Goal: Information Seeking & Learning: Find contact information

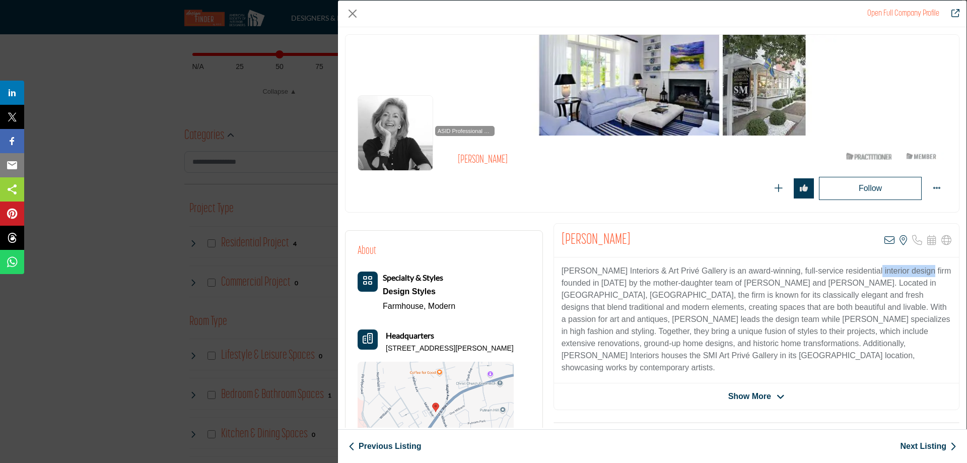
scroll to position [453, 0]
click at [140, 150] on div "Open Full Company Profile Sandra Morgan ASID Qualified Practitioner who validat…" at bounding box center [483, 231] width 967 height 463
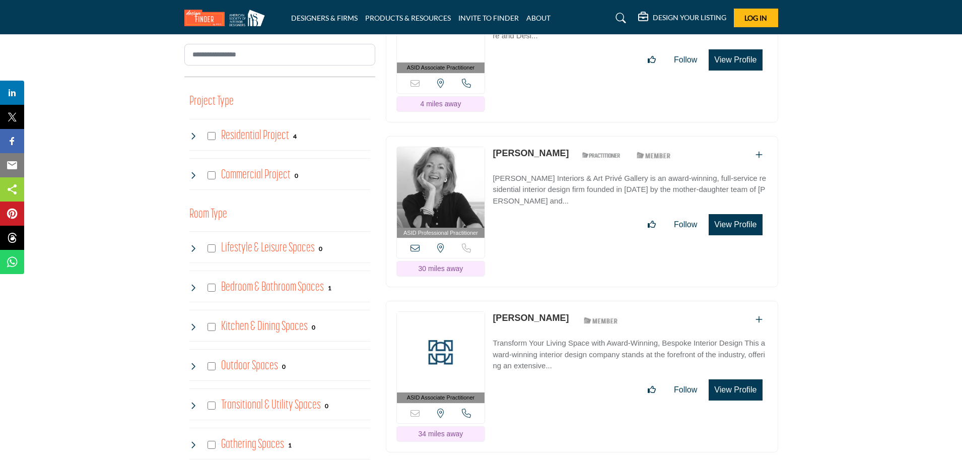
scroll to position [655, 0]
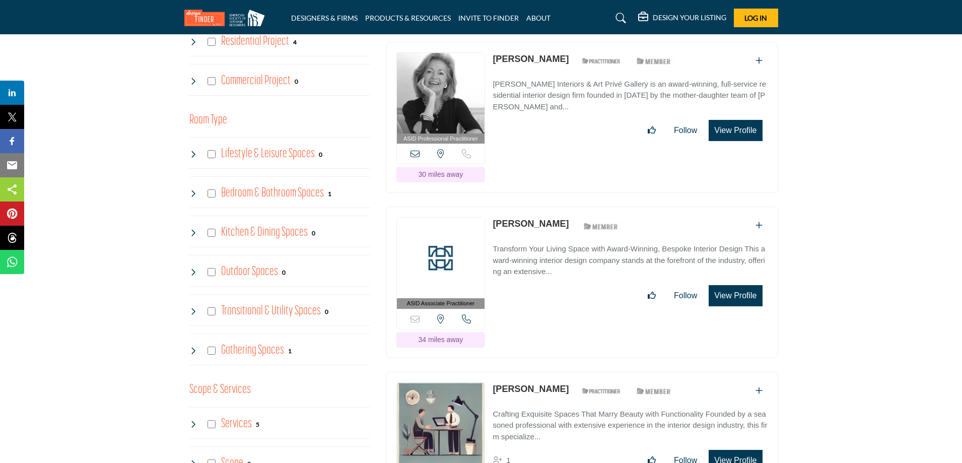
click at [455, 237] on img at bounding box center [441, 258] width 88 height 81
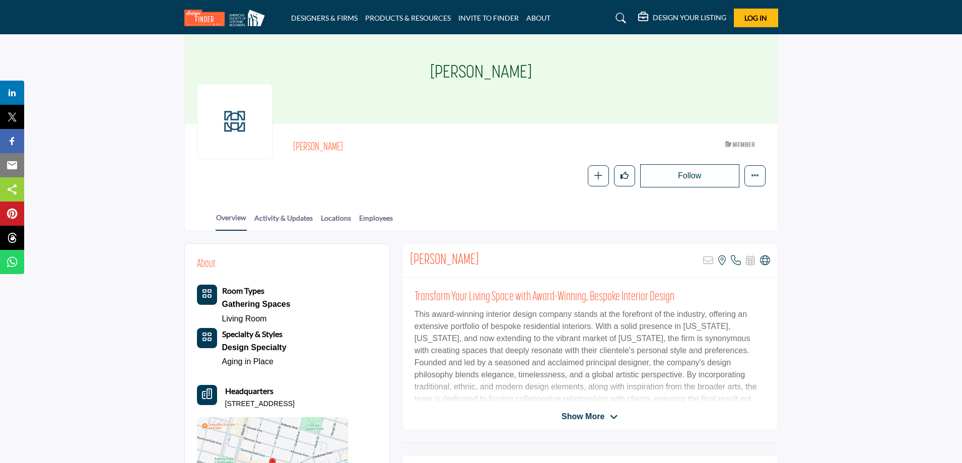
scroll to position [201, 0]
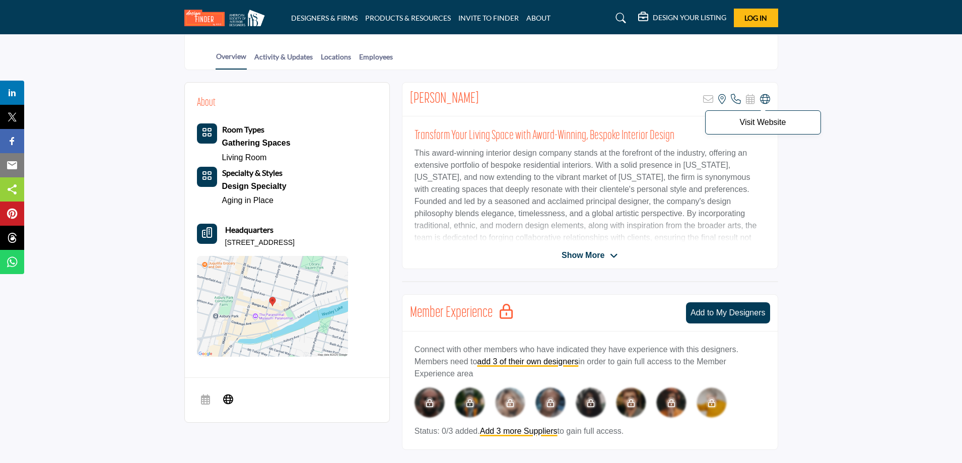
click at [764, 98] on icon at bounding box center [765, 99] width 10 height 10
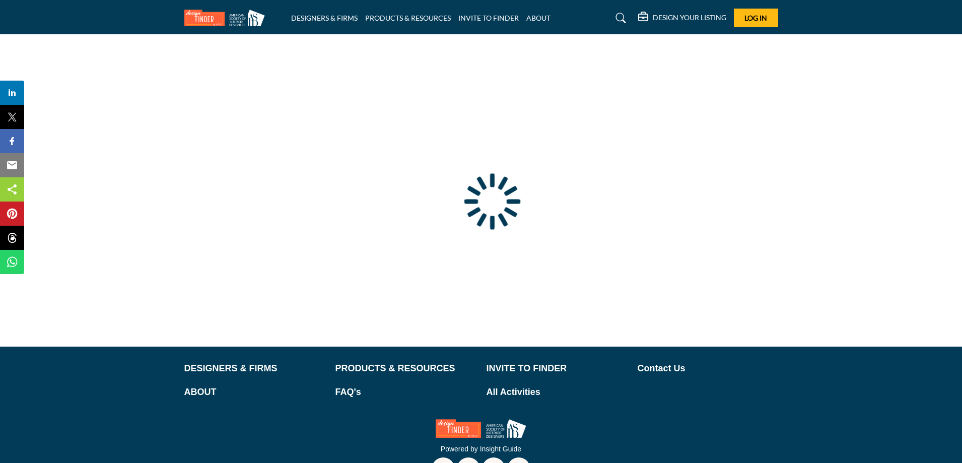
type input "**********"
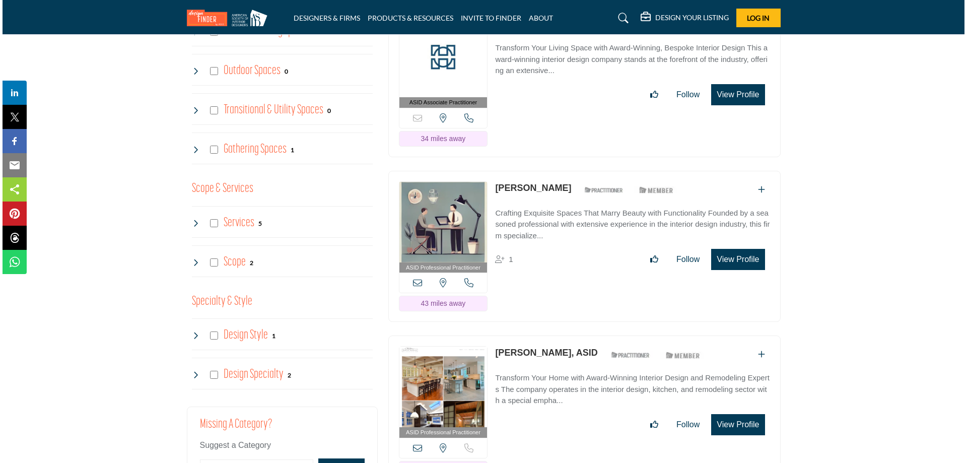
scroll to position [856, 0]
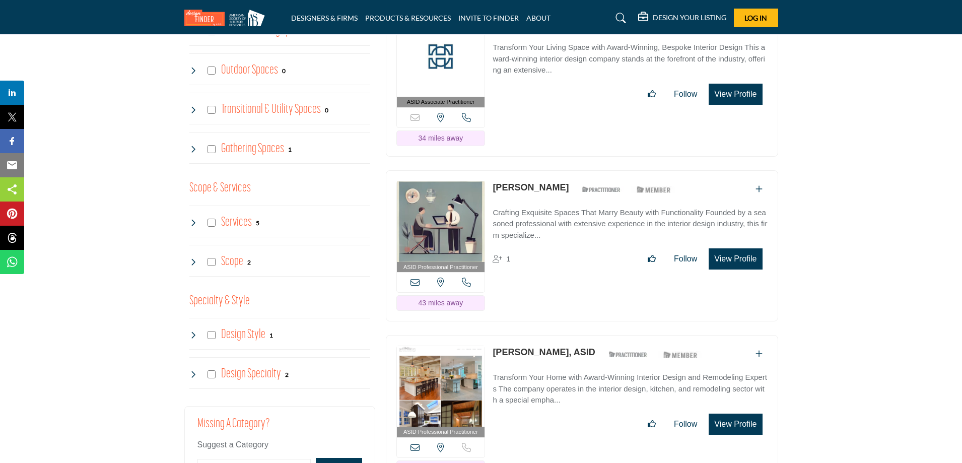
click at [721, 257] on button "View Profile" at bounding box center [734, 258] width 53 height 21
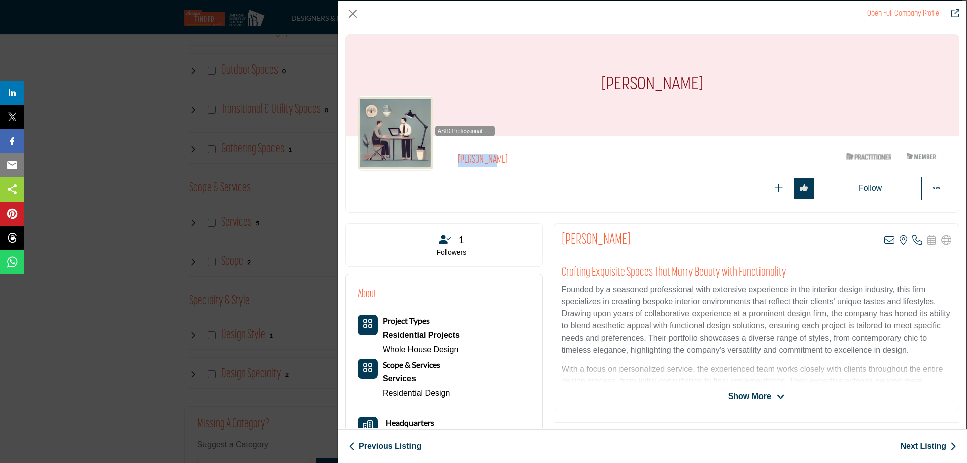
drag, startPoint x: 516, startPoint y: 163, endPoint x: 453, endPoint y: 157, distance: 62.7
click at [453, 157] on div "ASID Professional Practitioner ASID Professional Practitioners have successfull…" at bounding box center [651, 174] width 589 height 52
copy div "ASID Professional Practitioners have successfully passed an ASID-approved quali…"
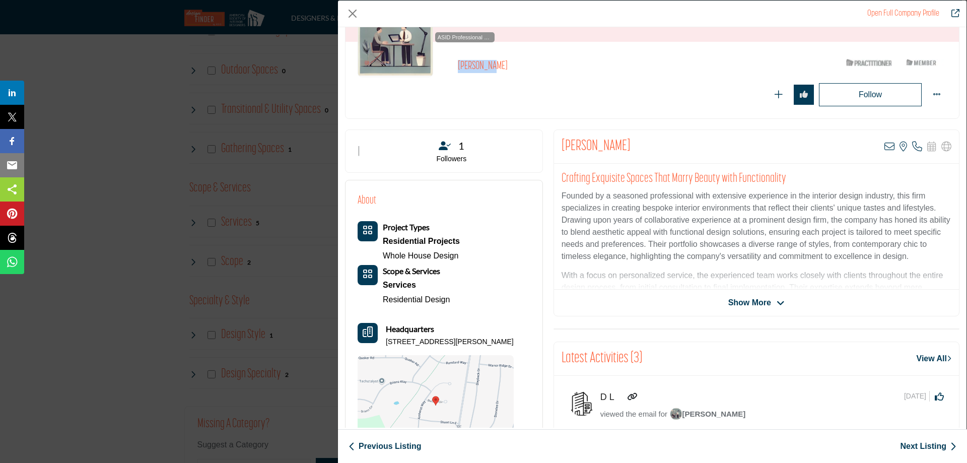
scroll to position [101, 0]
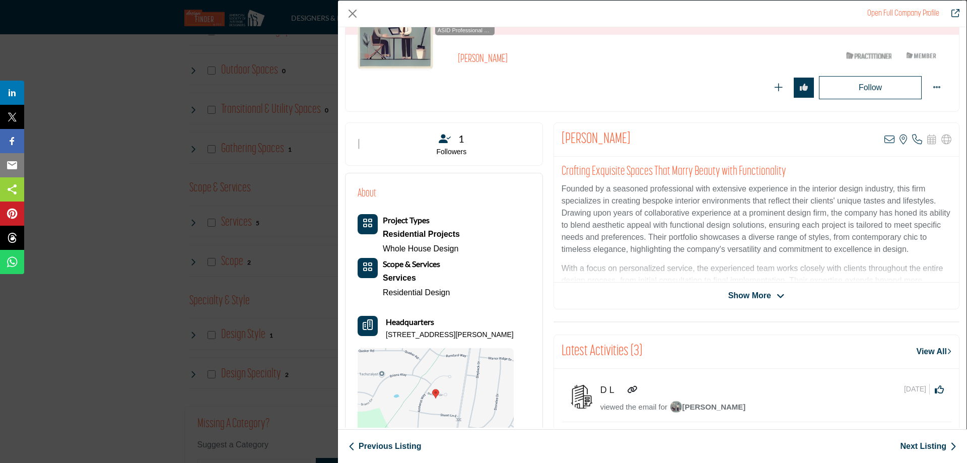
click at [759, 298] on span "Show More" at bounding box center [749, 295] width 43 height 12
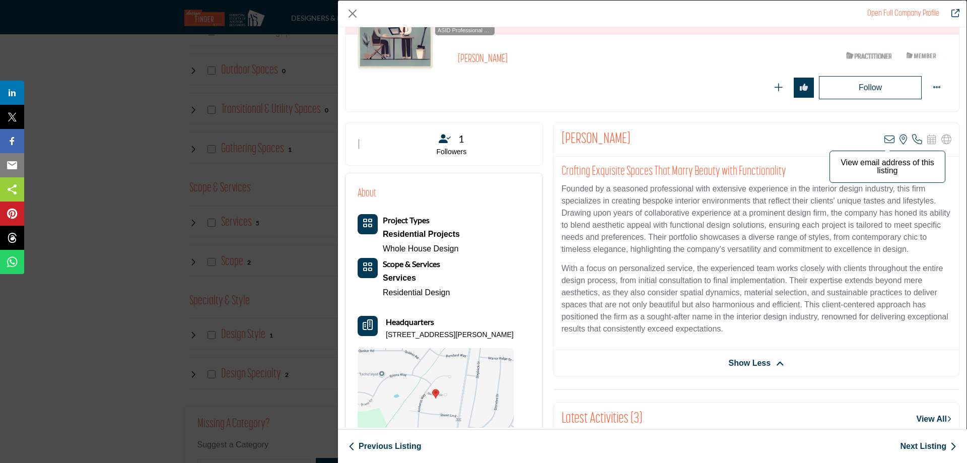
click at [885, 140] on icon "Company Data Modal" at bounding box center [889, 139] width 10 height 10
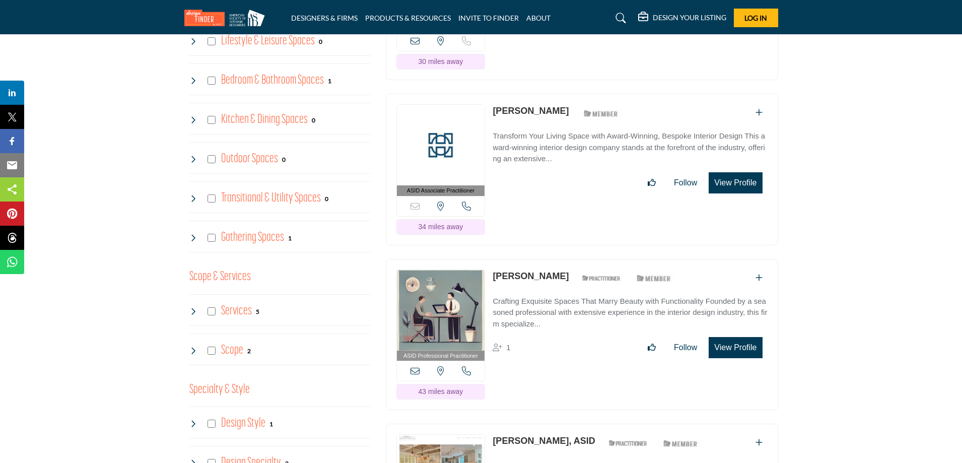
scroll to position [906, 0]
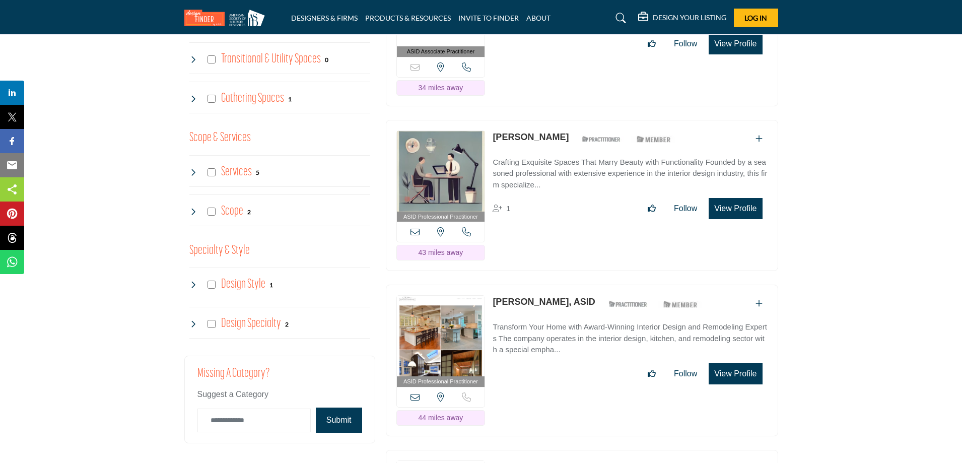
click at [441, 169] on img at bounding box center [441, 171] width 88 height 81
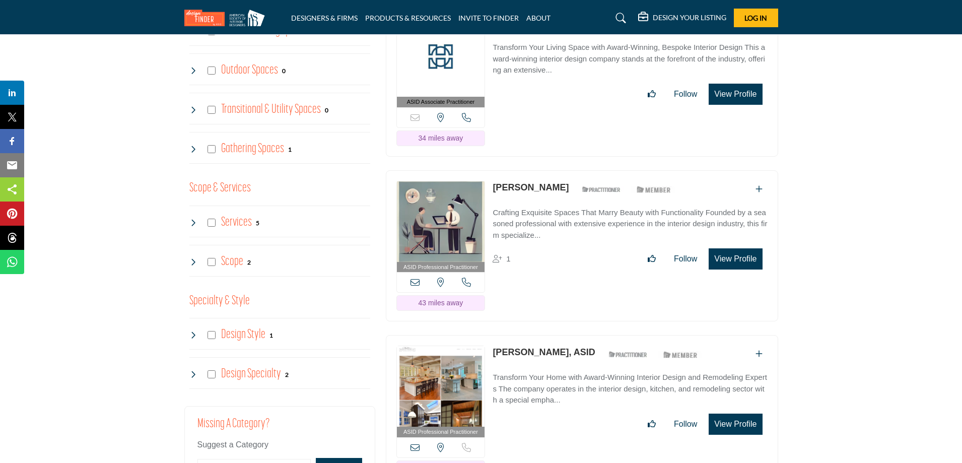
scroll to position [957, 0]
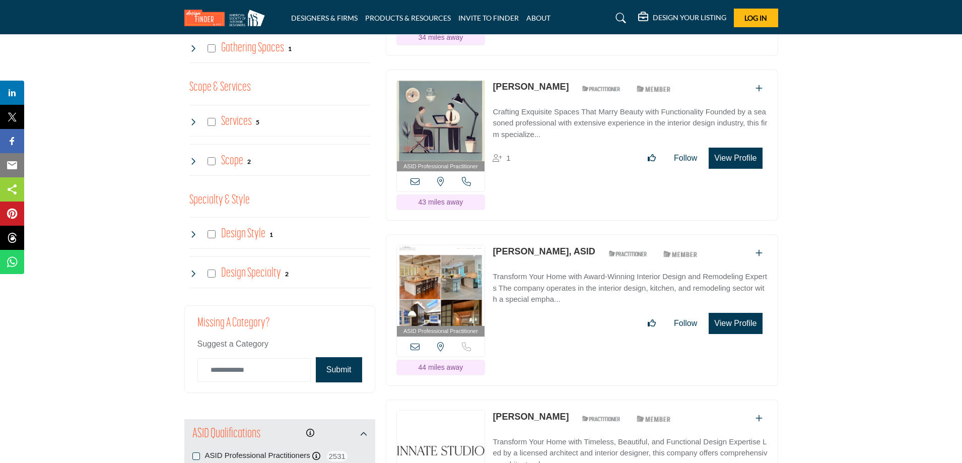
click at [722, 315] on button "View Profile" at bounding box center [734, 323] width 53 height 21
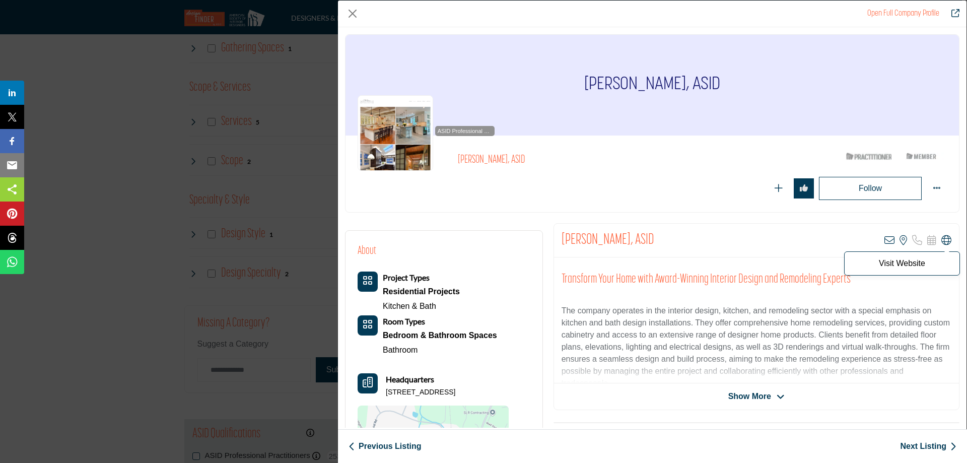
click at [941, 239] on icon "Company Data Modal" at bounding box center [946, 240] width 10 height 10
click at [151, 135] on div "Open Full Company Profile Dorian DeHaan, ASID ASID Qualified Practitioner who v…" at bounding box center [483, 231] width 967 height 463
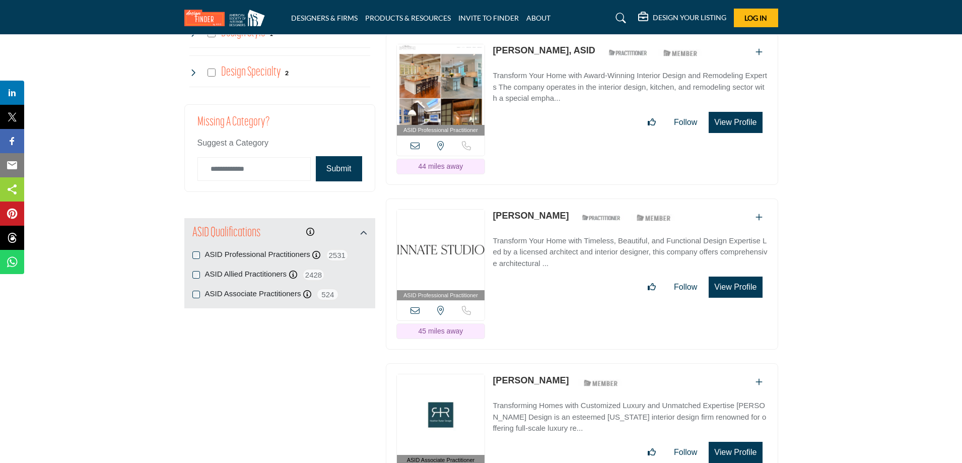
scroll to position [1158, 0]
click at [434, 232] on img at bounding box center [441, 249] width 88 height 81
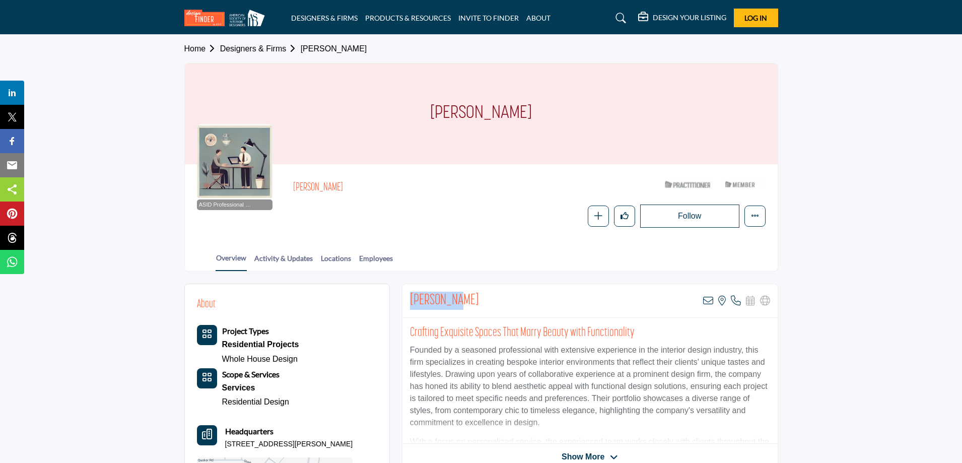
drag, startPoint x: 454, startPoint y: 304, endPoint x: 403, endPoint y: 305, distance: 51.4
click at [403, 305] on div "Kay Sartor View email address of this listing View the location of this listing" at bounding box center [589, 301] width 375 height 34
copy h2 "Kay Sartor"
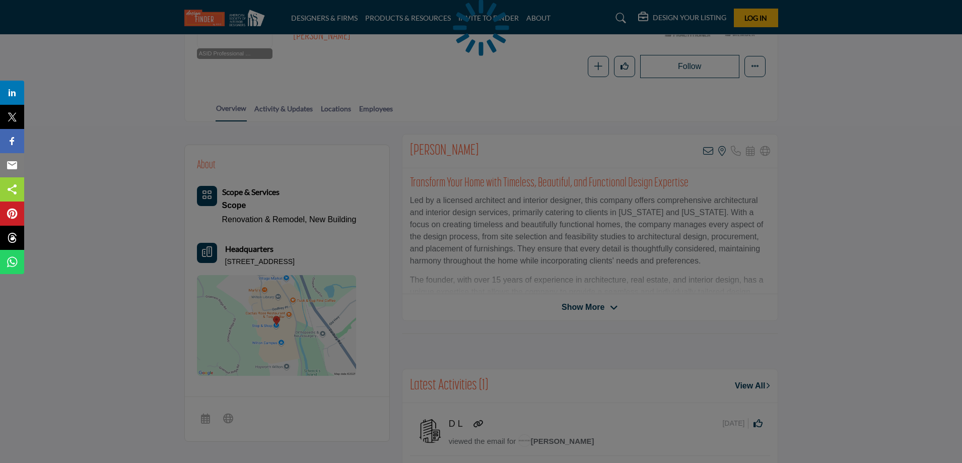
scroll to position [151, 0]
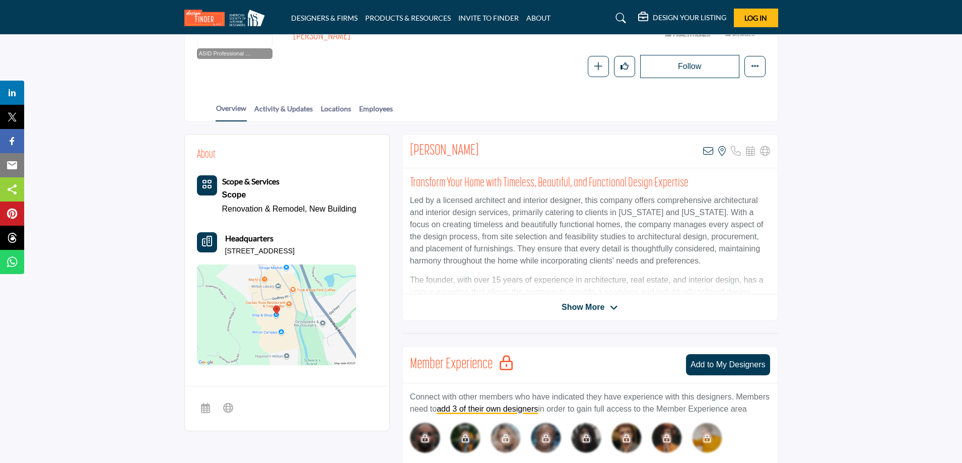
drag, startPoint x: 511, startPoint y: 150, endPoint x: 406, endPoint y: 150, distance: 104.7
click at [406, 150] on div "[PERSON_NAME] View email address of this listing View the location of this list…" at bounding box center [589, 151] width 375 height 34
copy h2 "[PERSON_NAME]"
click at [439, 148] on h2 "[PERSON_NAME]" at bounding box center [444, 151] width 69 height 18
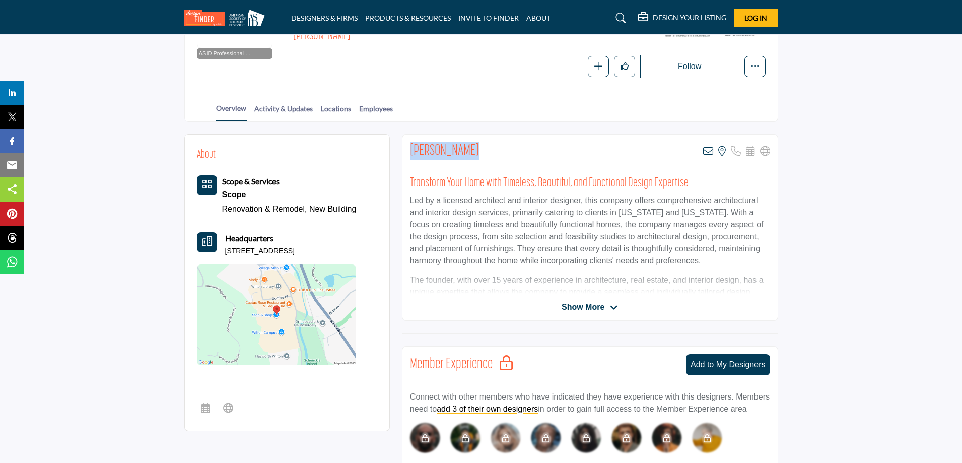
click at [439, 148] on h2 "[PERSON_NAME]" at bounding box center [444, 151] width 69 height 18
copy div "[PERSON_NAME]"
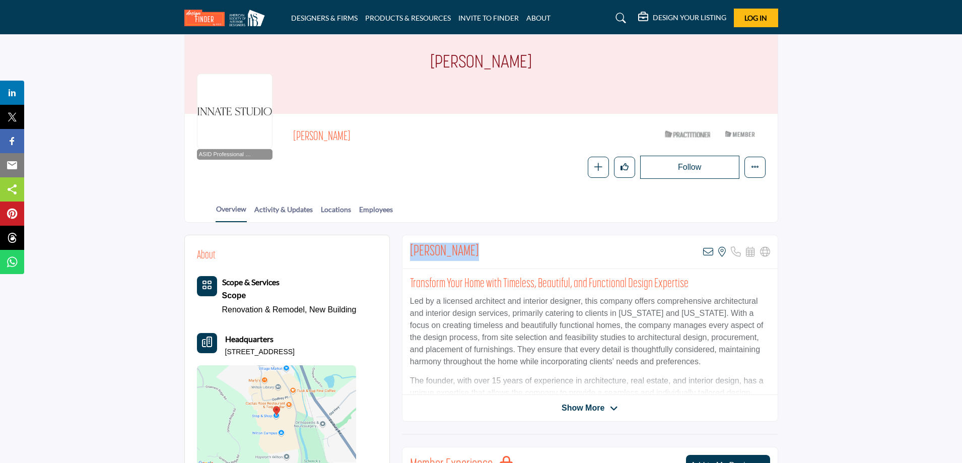
scroll to position [0, 0]
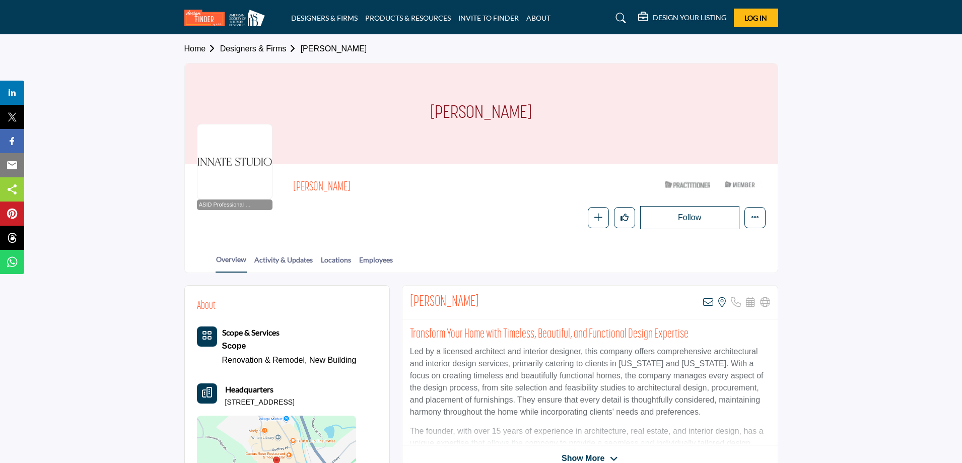
click at [137, 201] on section "Home Designers & Firms Lisa Pohlschroeder Lisa Pohlschroeder ASID Professional …" at bounding box center [481, 154] width 962 height 238
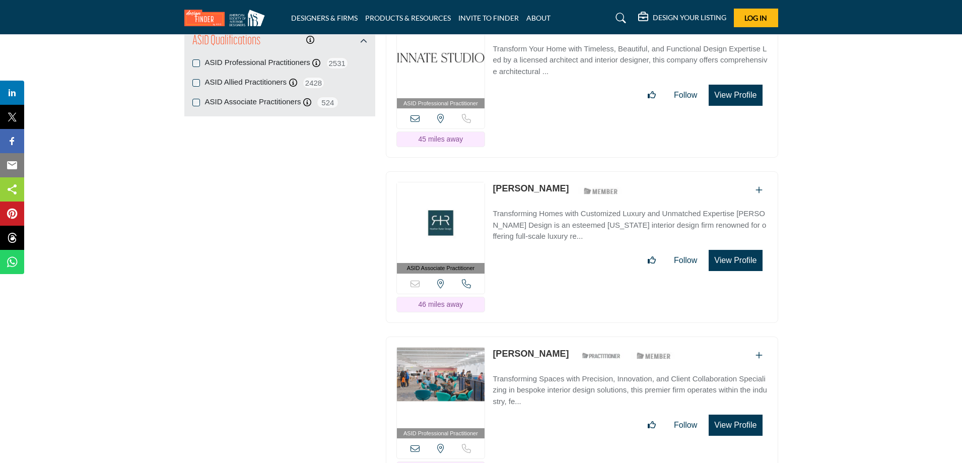
scroll to position [1359, 0]
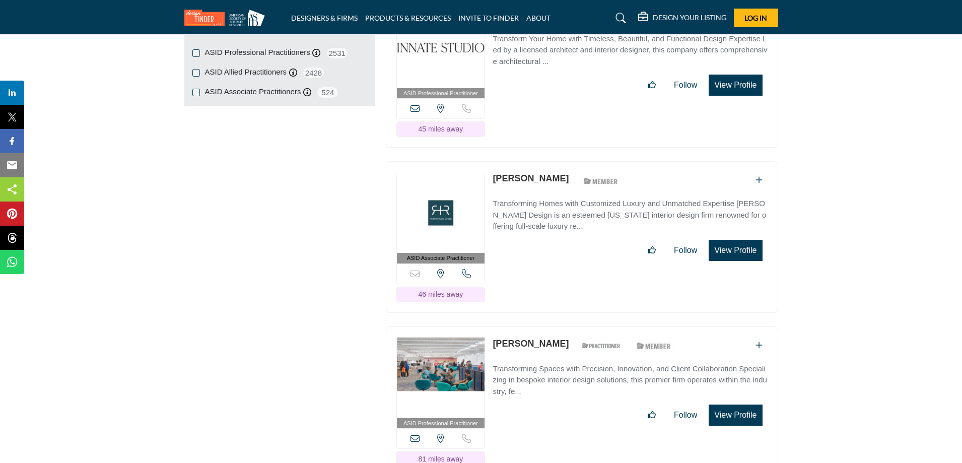
click at [722, 249] on button "View Profile" at bounding box center [734, 250] width 53 height 21
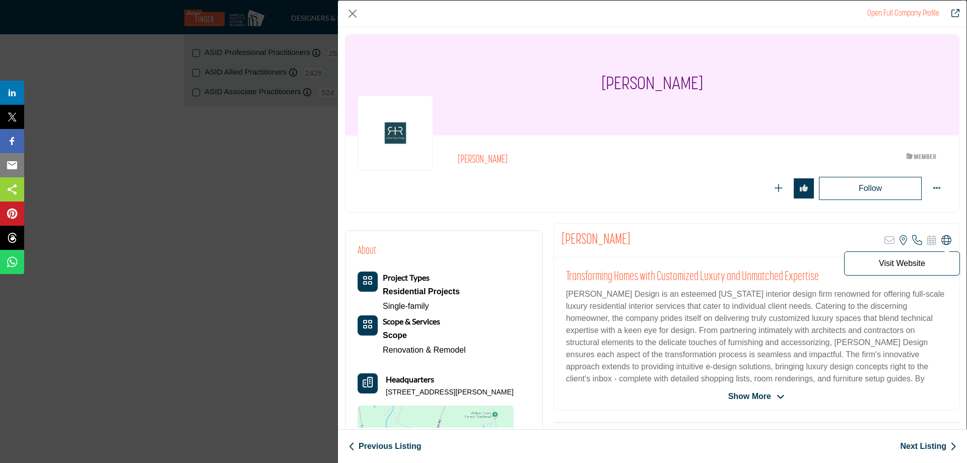
click at [886, 263] on p "Visit Website" at bounding box center [901, 263] width 105 height 8
click at [941, 239] on icon "Company Data Modal" at bounding box center [946, 240] width 10 height 10
click at [184, 216] on div "Open Full Company Profile [PERSON_NAME] ASID Member who supports and impacts th…" at bounding box center [483, 231] width 967 height 463
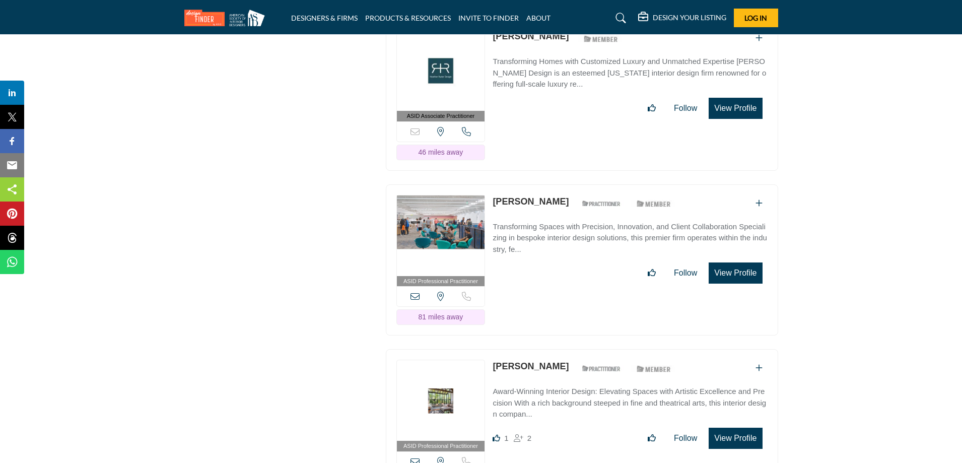
scroll to position [1510, 0]
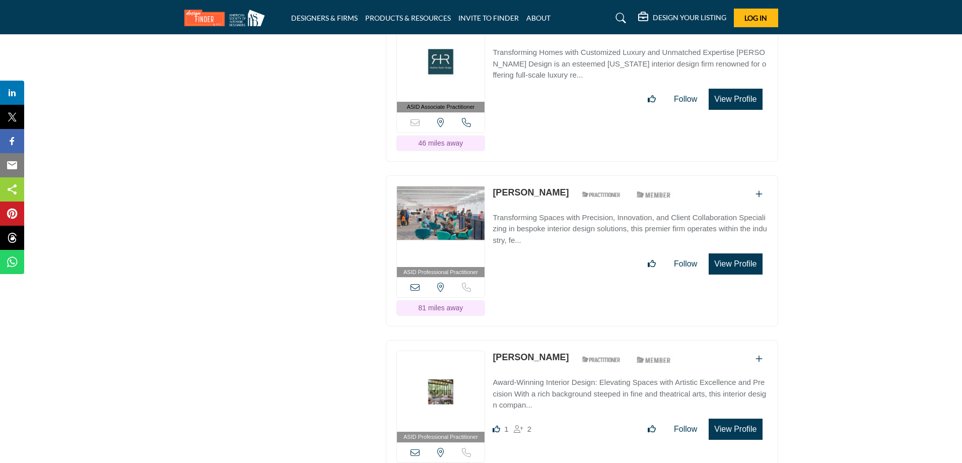
click at [439, 210] on img at bounding box center [441, 226] width 88 height 81
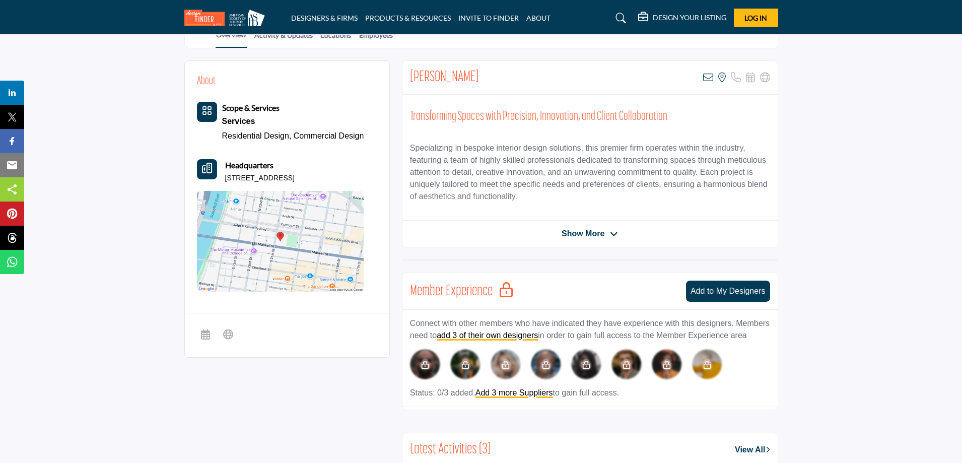
scroll to position [50, 0]
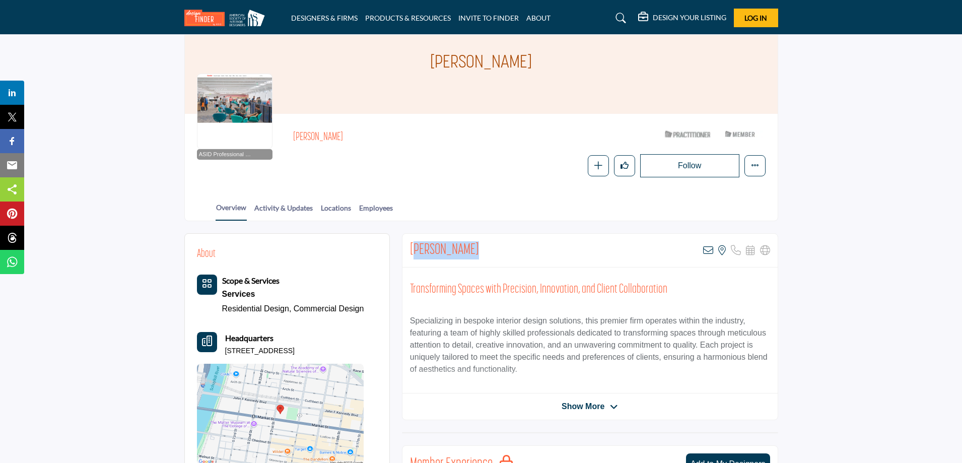
drag, startPoint x: 470, startPoint y: 250, endPoint x: 417, endPoint y: 248, distance: 52.9
click at [417, 248] on div "[PERSON_NAME] View email address of this listing View the location of this list…" at bounding box center [589, 251] width 375 height 34
copy h2 "[PERSON_NAME]"
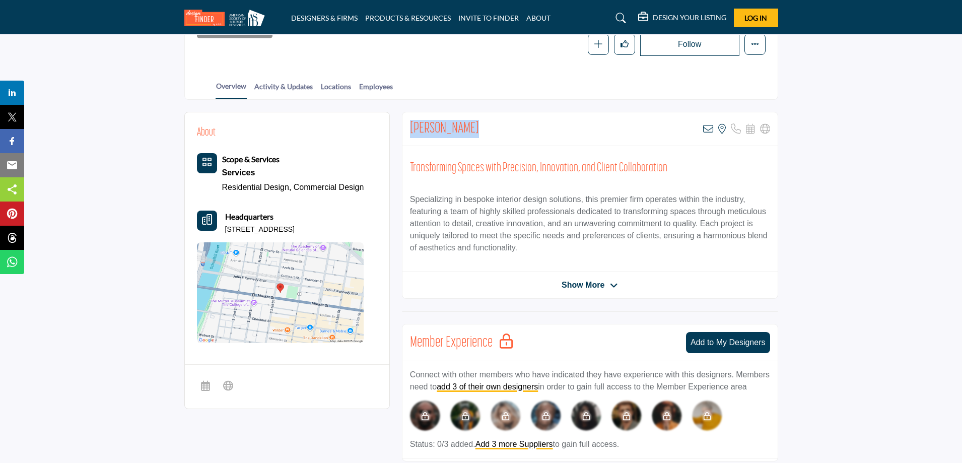
scroll to position [201, 0]
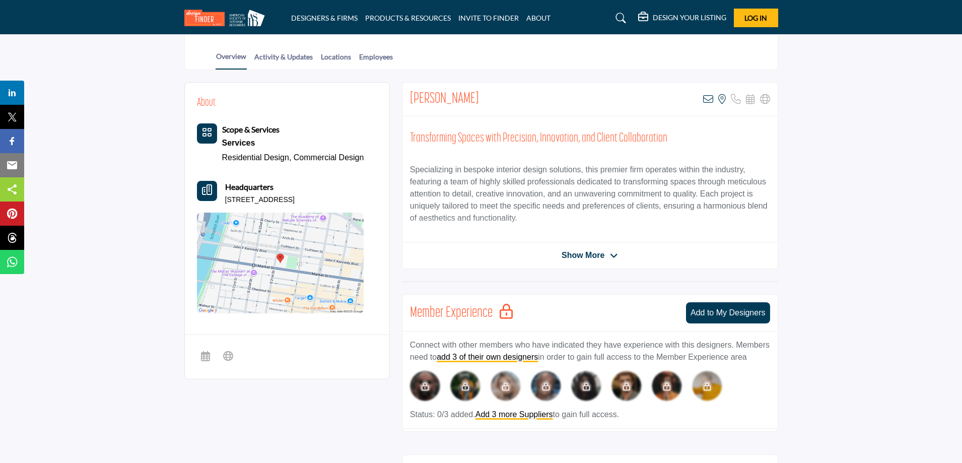
click at [587, 249] on span "Show More" at bounding box center [582, 255] width 43 height 12
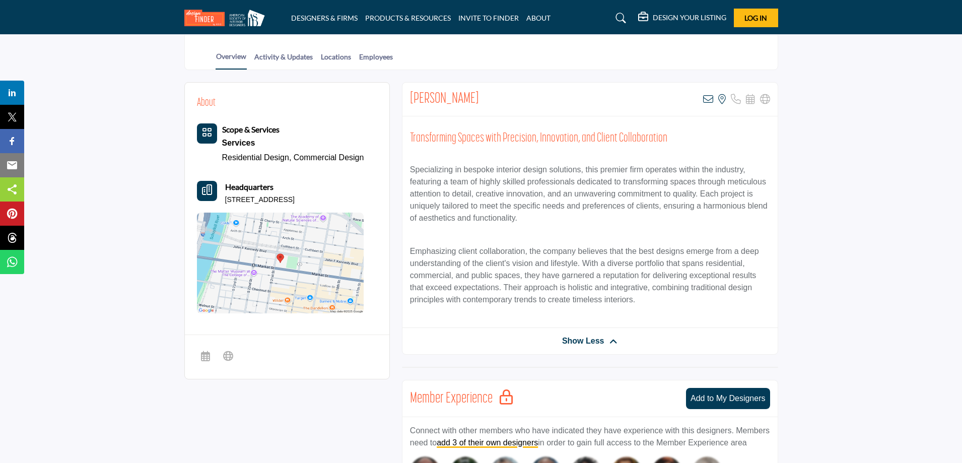
drag, startPoint x: 366, startPoint y: 196, endPoint x: 223, endPoint y: 204, distance: 142.7
click at [223, 204] on div "About Scope & Services Services Residential Design, Commercial Design Headquart…" at bounding box center [287, 204] width 180 height 219
copy p "[STREET_ADDRESS]"
